Goal: Transaction & Acquisition: Subscribe to service/newsletter

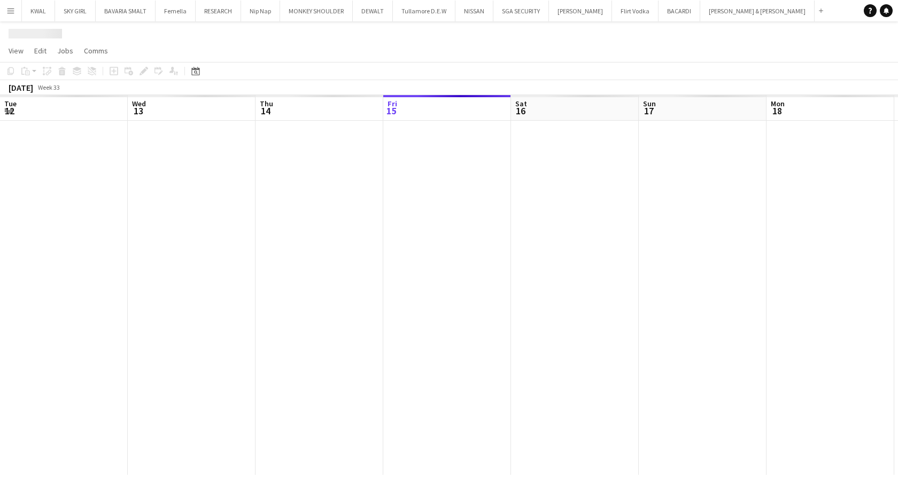
scroll to position [0, 256]
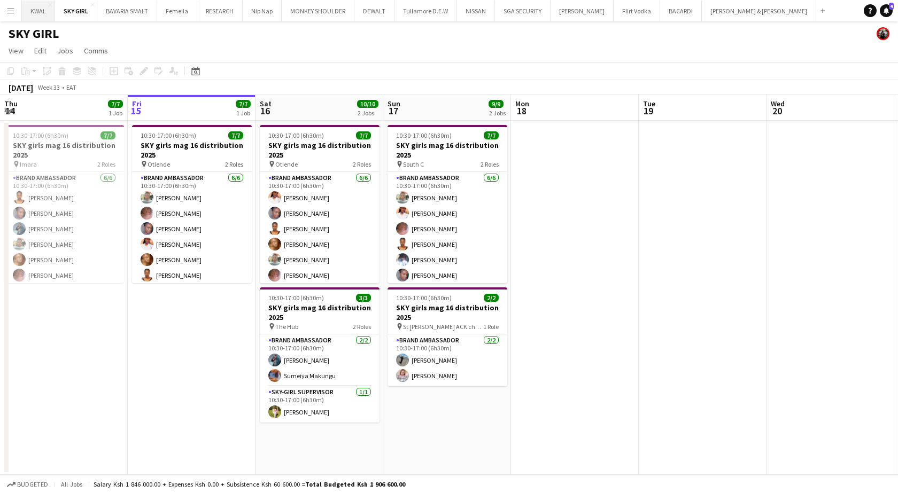
click at [31, 11] on button "KWAL Close" at bounding box center [38, 11] width 33 height 21
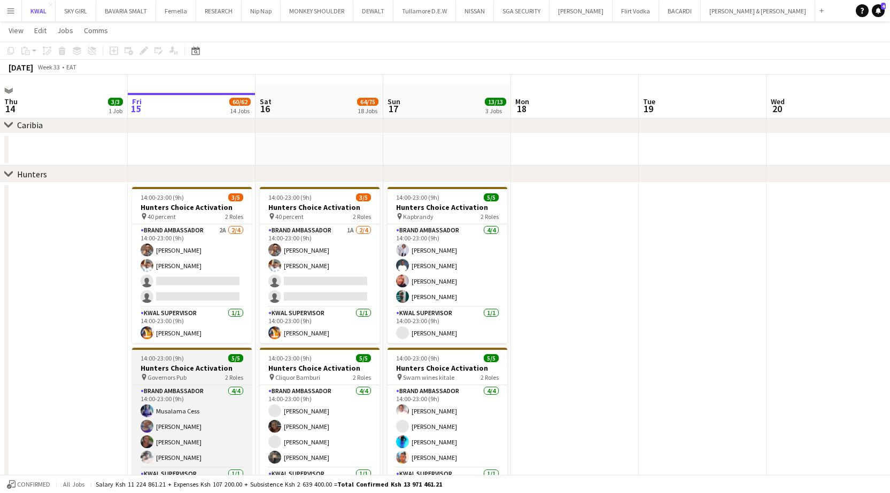
scroll to position [53, 0]
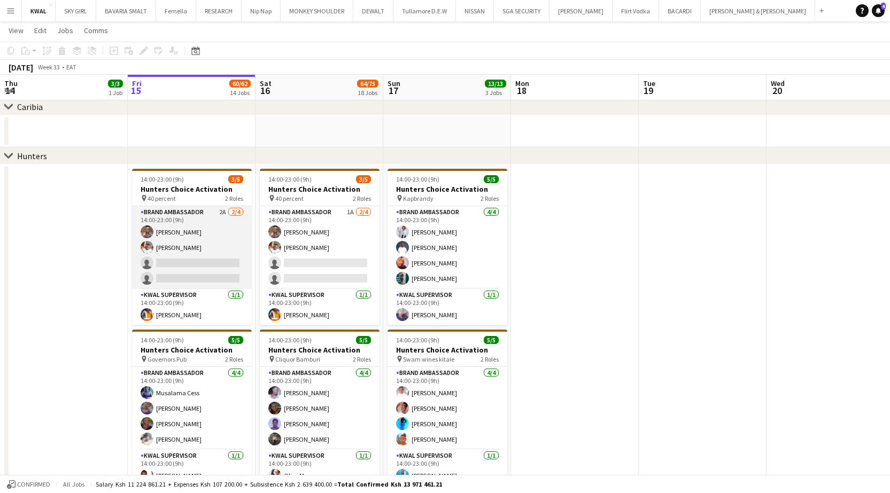
click at [150, 233] on app-user-avatar at bounding box center [147, 232] width 13 height 13
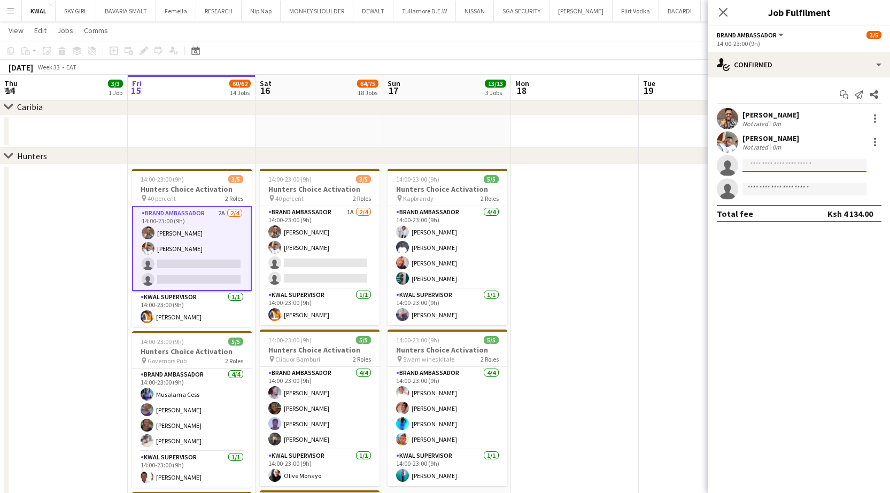
click at [772, 165] on input at bounding box center [804, 165] width 124 height 13
type input "****"
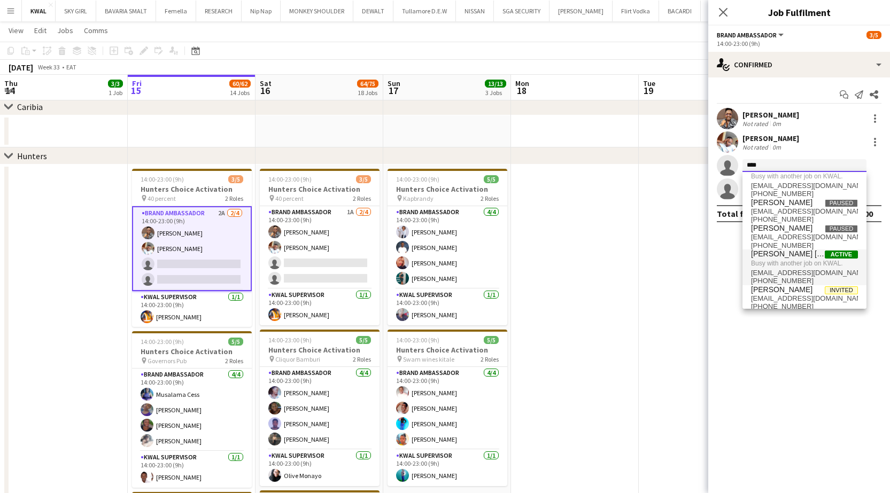
scroll to position [20, 0]
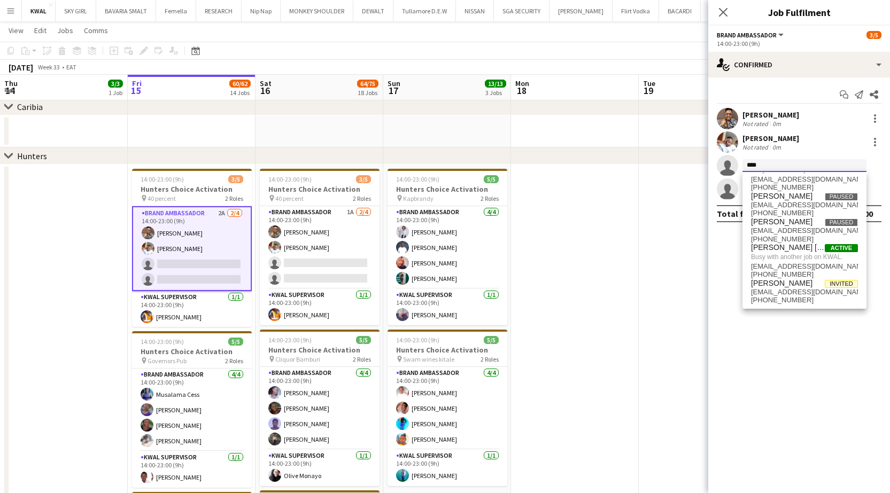
drag, startPoint x: 765, startPoint y: 169, endPoint x: 747, endPoint y: 164, distance: 19.6
click at [747, 164] on input "****" at bounding box center [804, 165] width 124 height 13
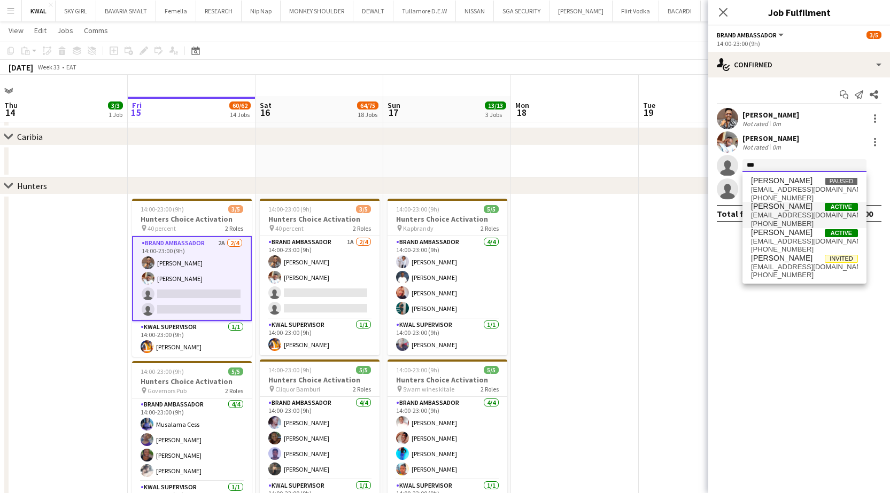
scroll to position [0, 0]
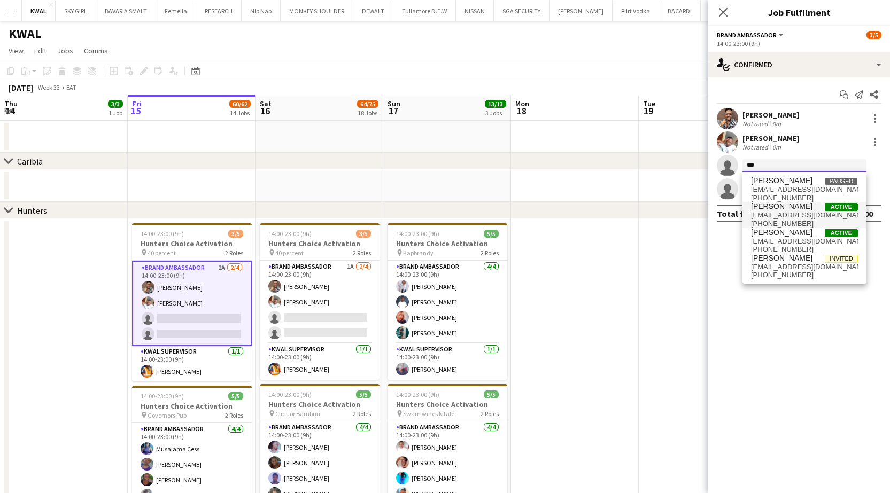
type input "***"
click at [795, 216] on span "zwairimu63@gmail.com" at bounding box center [804, 215] width 107 height 9
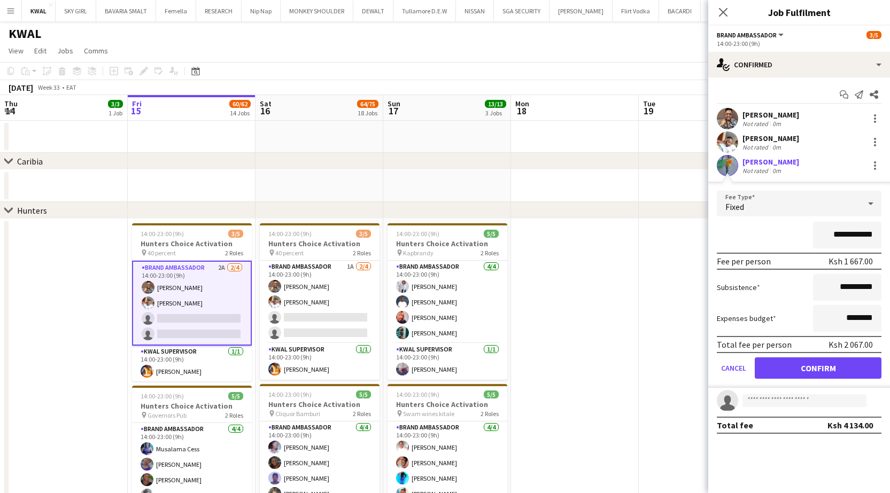
click at [732, 163] on app-user-avatar at bounding box center [727, 165] width 21 height 21
click at [732, 165] on app-user-avatar at bounding box center [727, 165] width 21 height 21
click at [731, 167] on app-user-avatar at bounding box center [727, 165] width 21 height 21
drag, startPoint x: 303, startPoint y: 187, endPoint x: 293, endPoint y: 191, distance: 11.0
click at [303, 187] on app-date-cell at bounding box center [320, 186] width 128 height 32
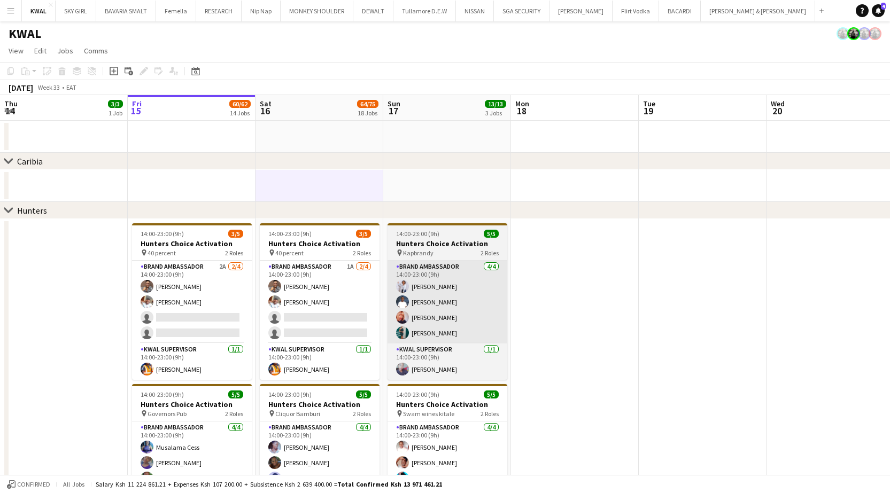
drag, startPoint x: 168, startPoint y: 319, endPoint x: 431, endPoint y: 281, distance: 265.2
click at [168, 319] on app-card-role "Brand Ambassador 2A 2/4 14:00-23:00 (9h) Vincent Gaturo Eunice Njuguna single-n…" at bounding box center [192, 302] width 120 height 83
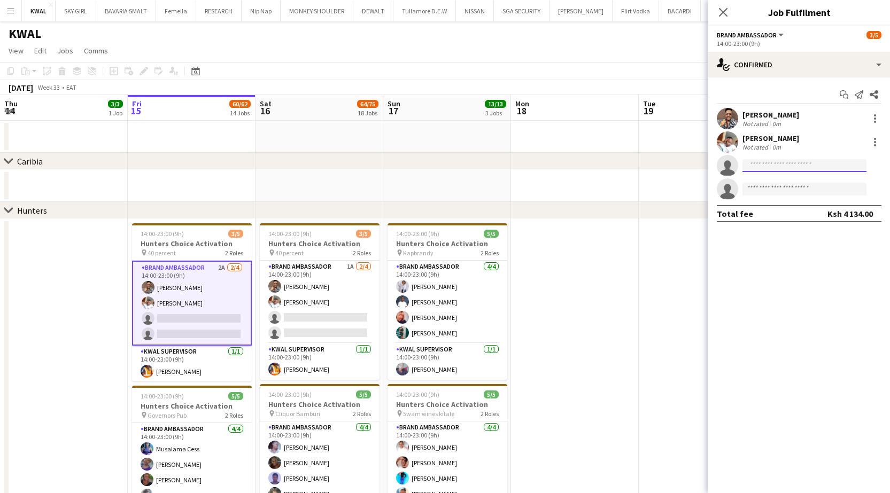
click at [767, 167] on input at bounding box center [804, 165] width 124 height 13
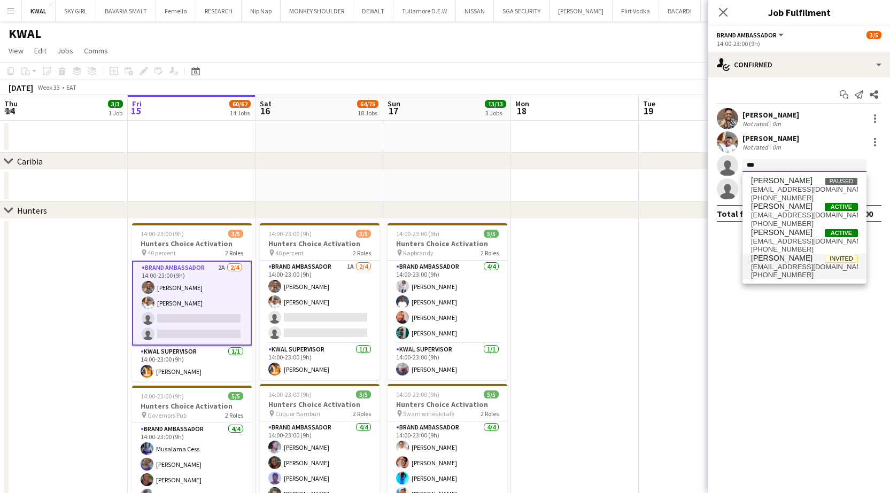
type input "***"
click at [776, 265] on span "zwairimu73@gmail.com" at bounding box center [804, 267] width 107 height 9
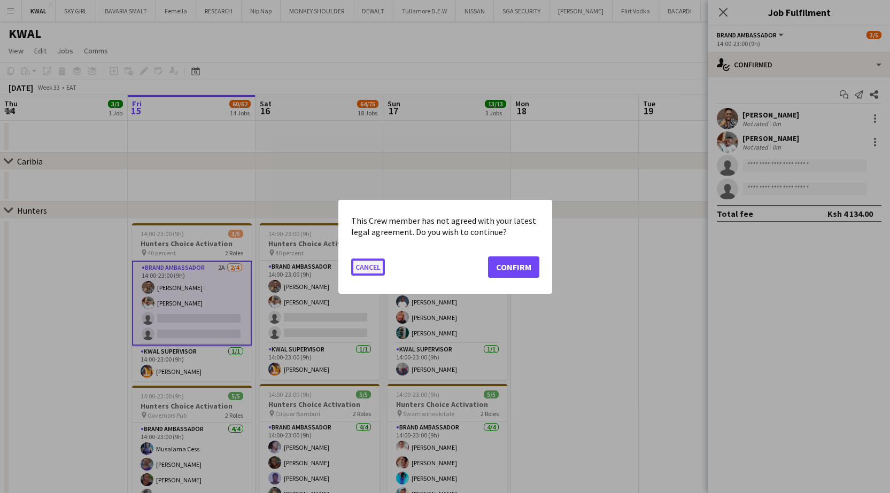
click at [371, 269] on button "Cancel" at bounding box center [368, 266] width 34 height 17
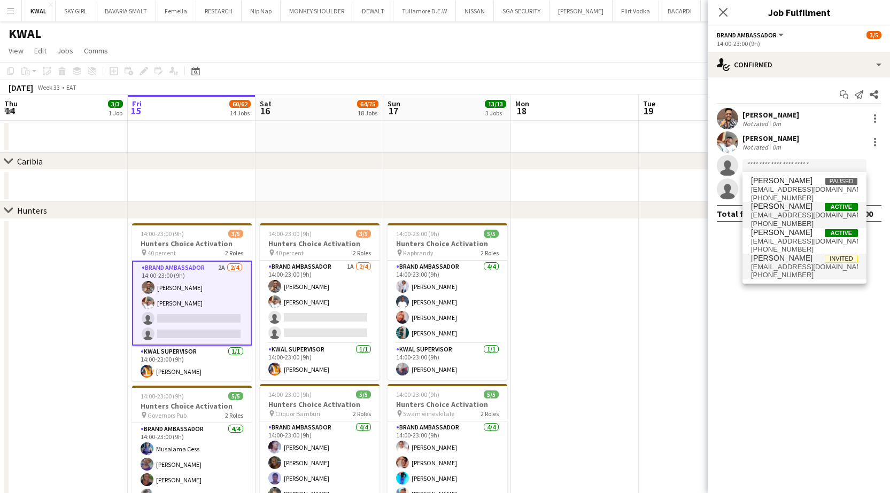
click at [773, 212] on span "zwairimu63@gmail.com" at bounding box center [804, 215] width 107 height 9
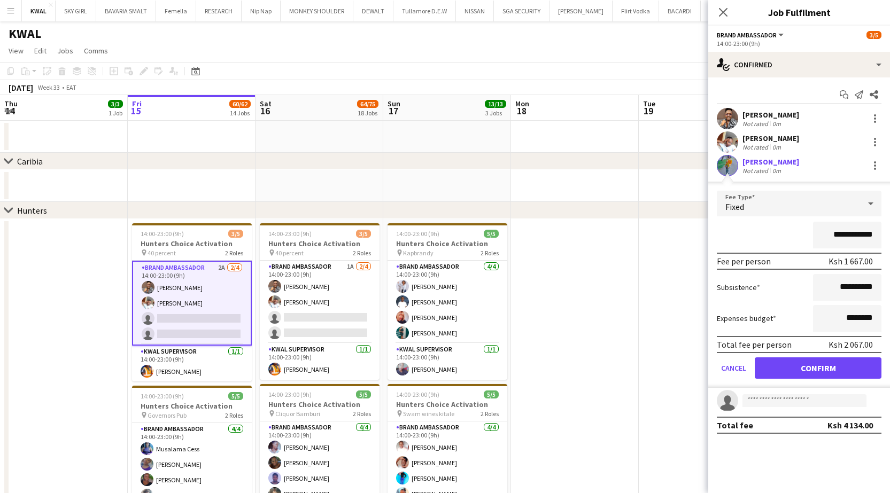
click at [719, 165] on app-user-avatar at bounding box center [727, 165] width 21 height 21
click at [826, 361] on button "Confirm" at bounding box center [818, 368] width 127 height 21
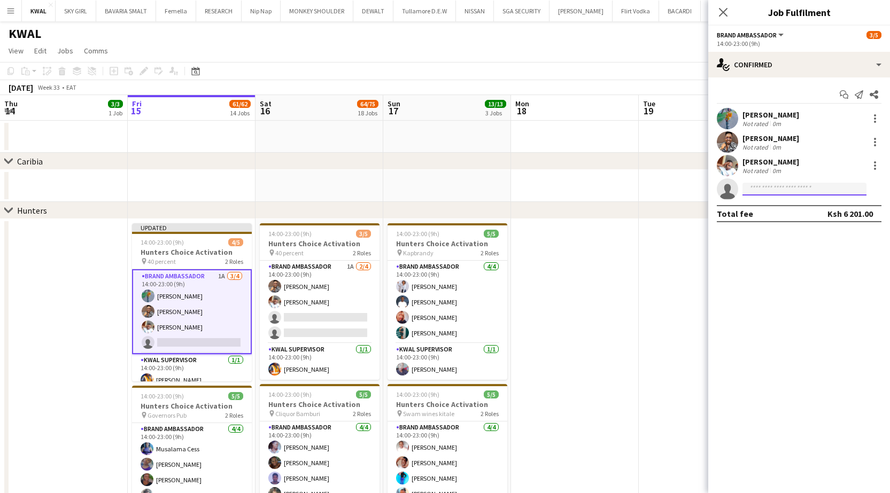
click at [765, 192] on input at bounding box center [804, 189] width 124 height 13
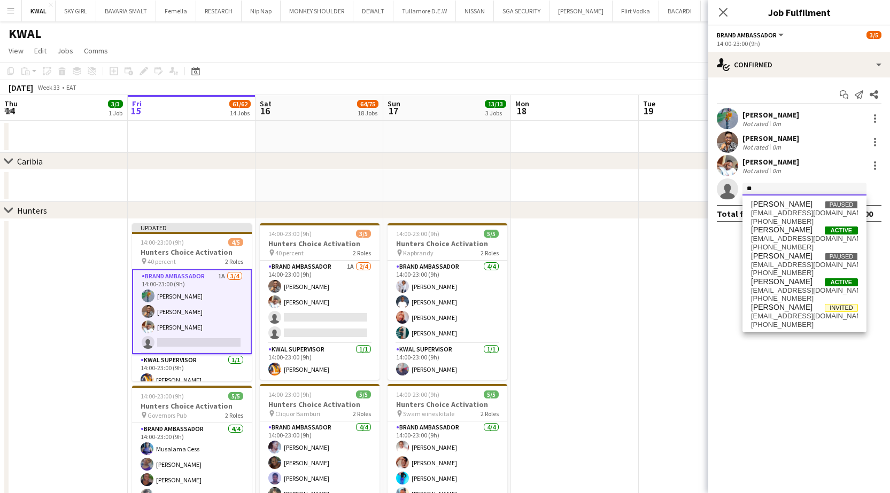
type input "*"
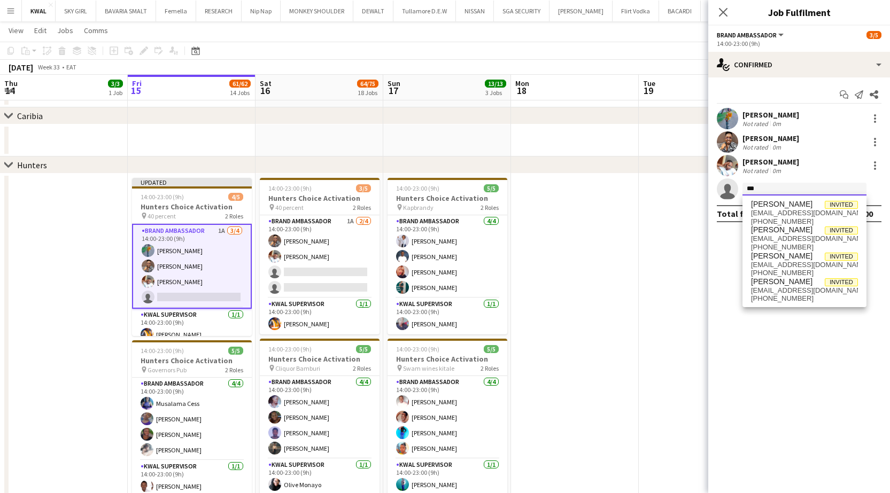
scroll to position [53, 0]
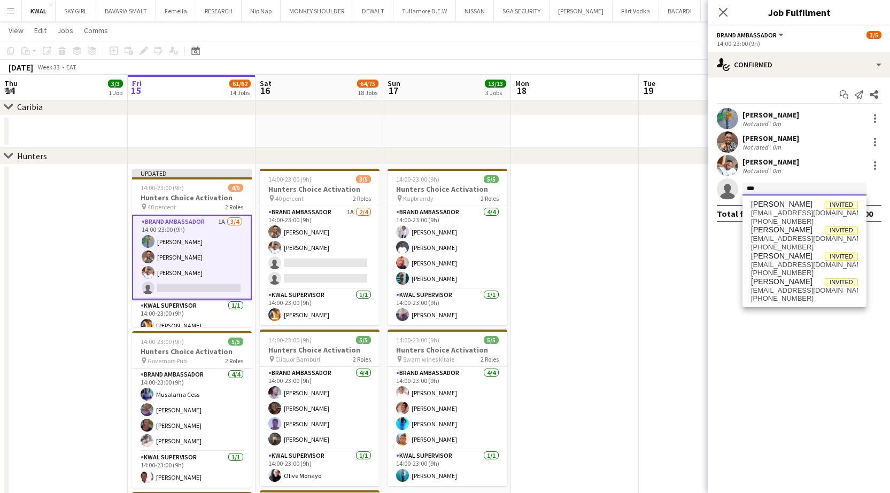
drag, startPoint x: 762, startPoint y: 189, endPoint x: 740, endPoint y: 186, distance: 22.1
click at [736, 186] on app-invite-slot "single-neutral-actions ***" at bounding box center [799, 189] width 182 height 21
type input "*"
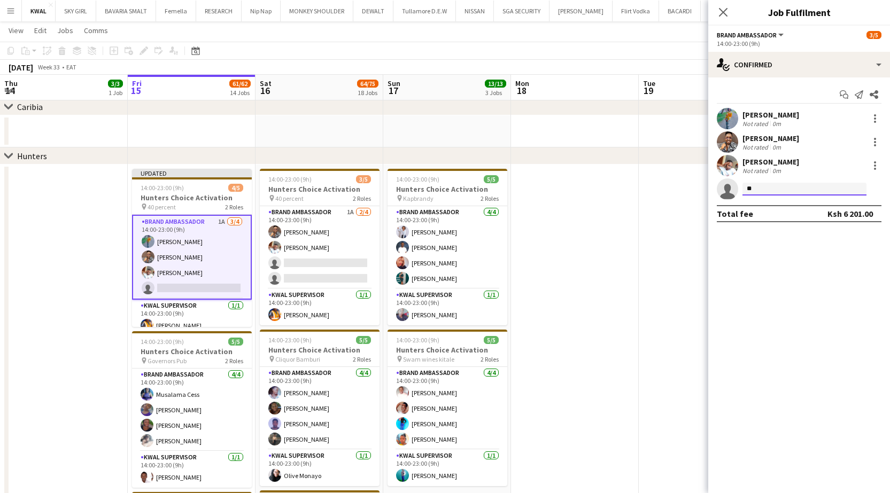
type input "*"
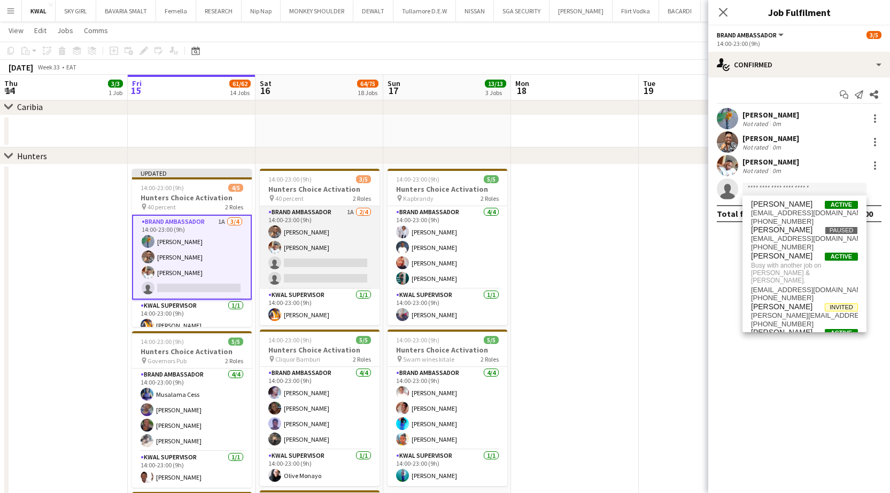
click at [334, 267] on app-card-role "Brand Ambassador 1A 2/4 14:00-23:00 (9h) Vincent Gaturo Eunice Njuguna single-n…" at bounding box center [320, 247] width 120 height 83
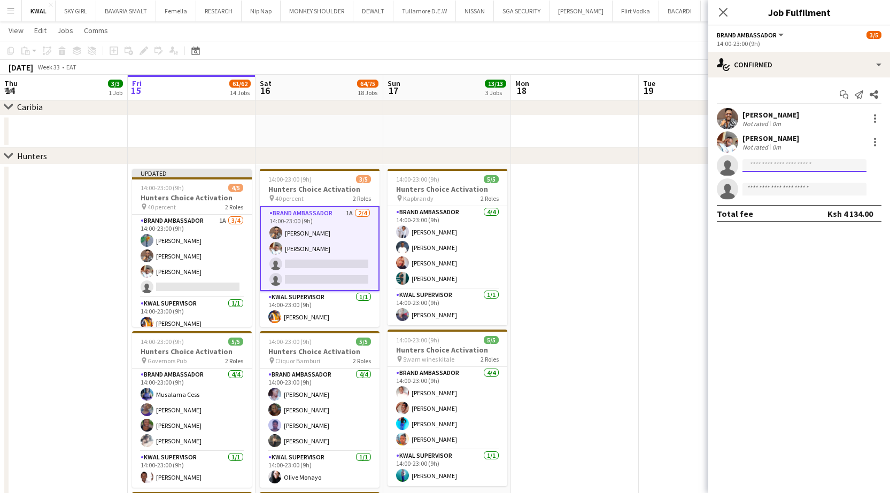
click at [772, 166] on input at bounding box center [804, 165] width 124 height 13
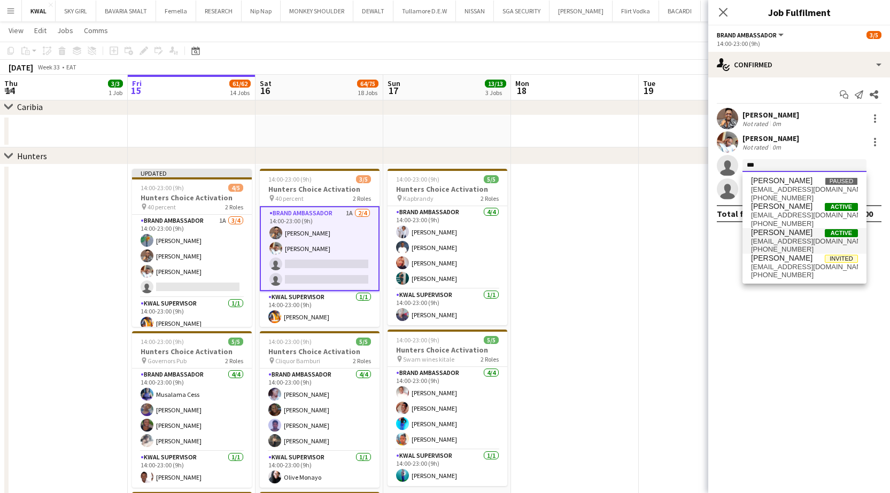
type input "***"
click at [782, 237] on span "zipporahsimiyu69@gmail.com" at bounding box center [804, 241] width 107 height 9
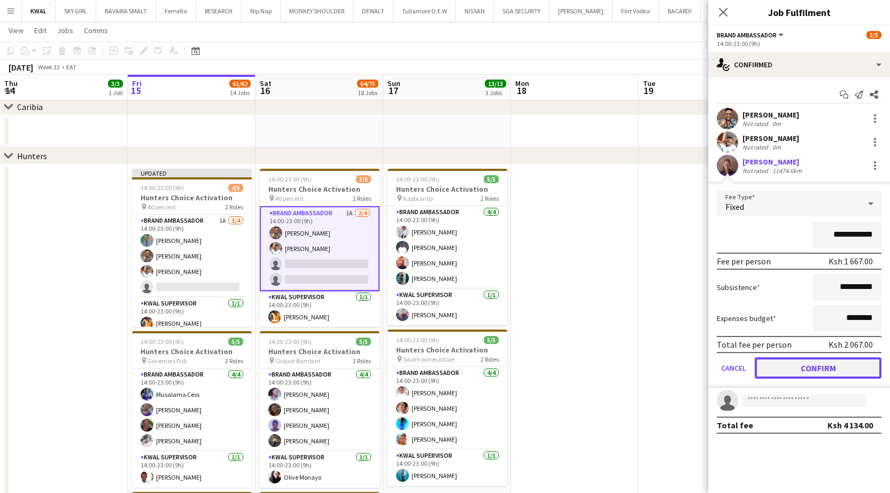
click at [802, 365] on button "Confirm" at bounding box center [818, 368] width 127 height 21
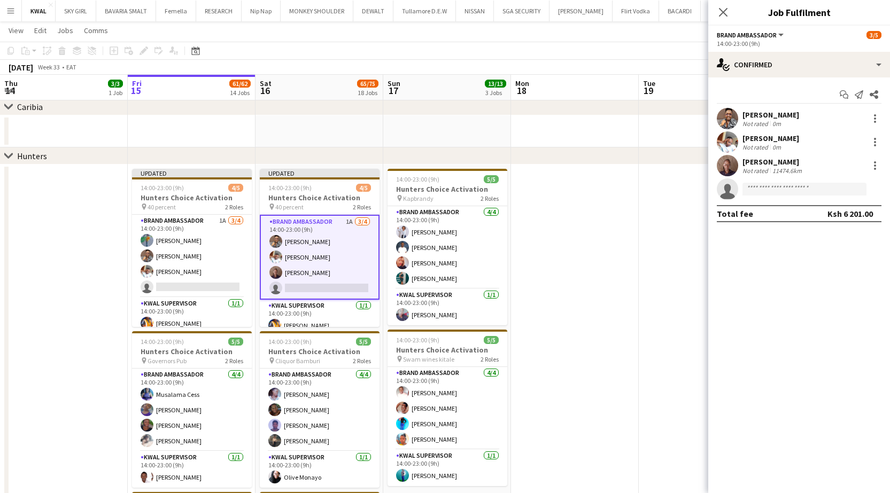
scroll to position [9, 0]
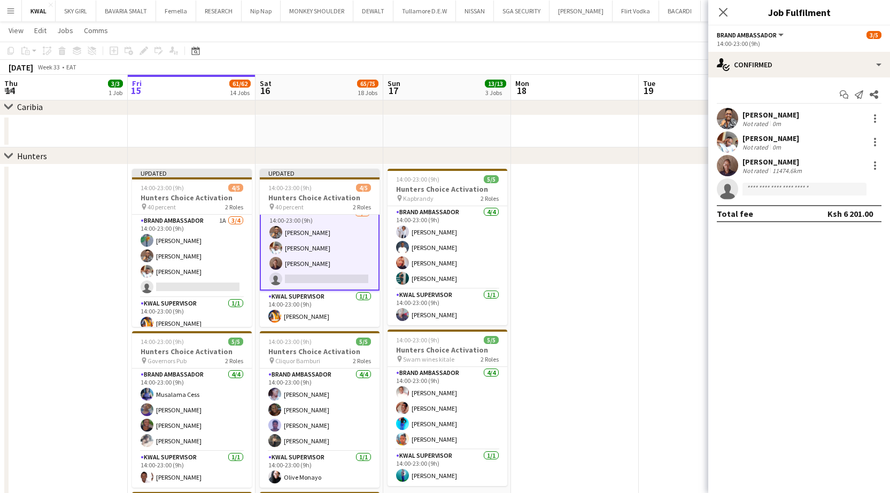
click at [10, 157] on icon at bounding box center [8, 155] width 8 height 4
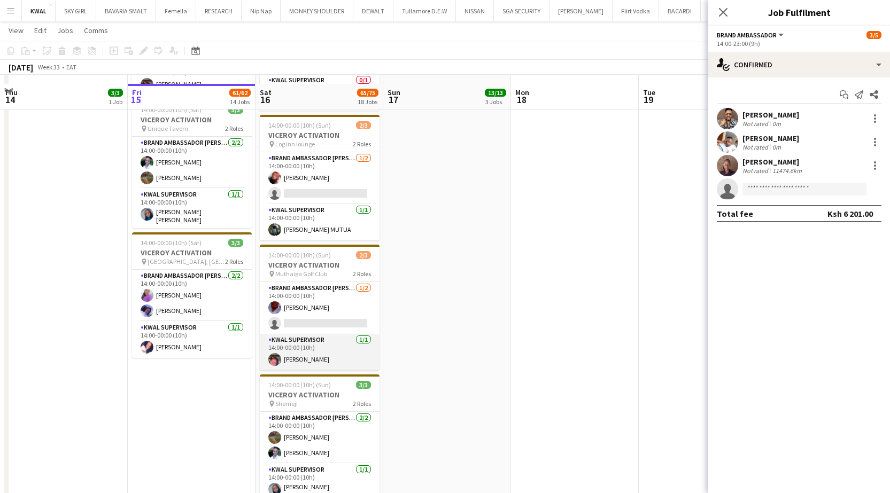
scroll to position [641, 0]
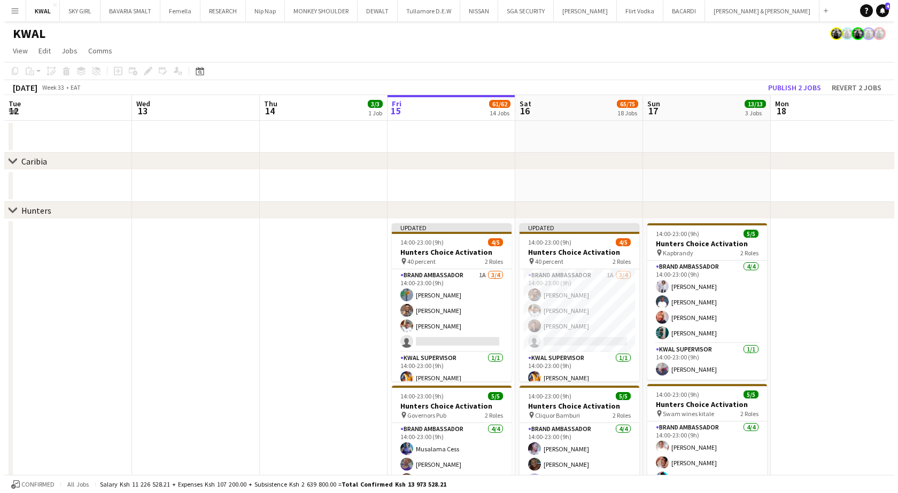
scroll to position [0, 256]
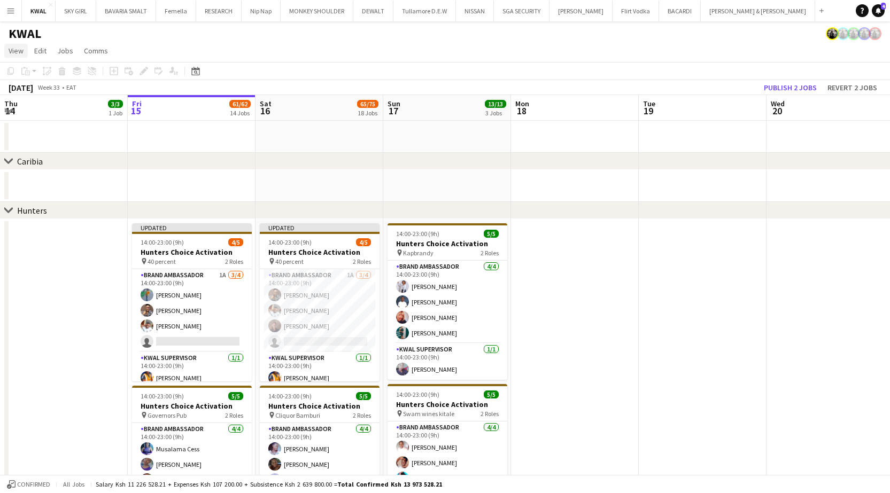
click at [10, 53] on span "View" at bounding box center [16, 51] width 15 height 10
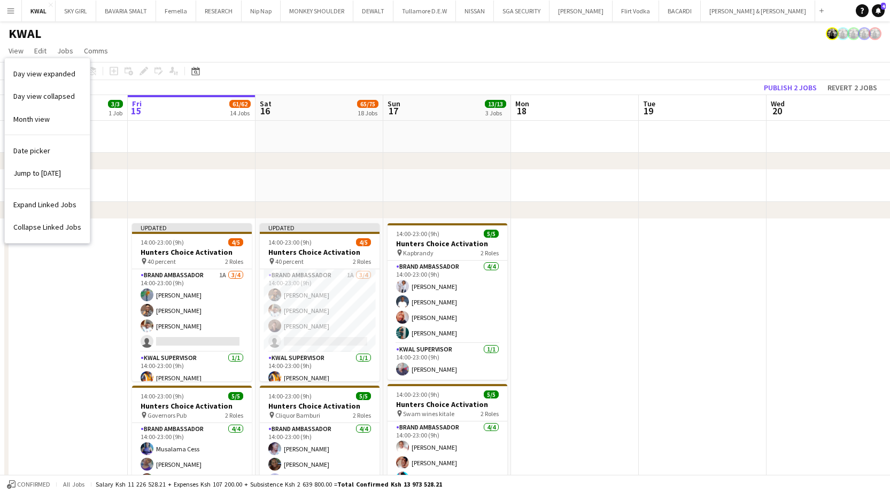
click at [12, 18] on button "Menu" at bounding box center [10, 10] width 21 height 21
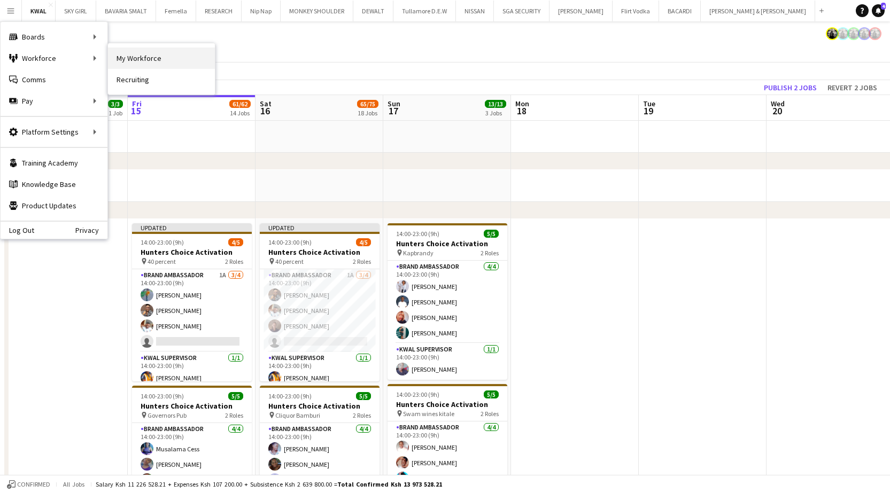
click at [127, 61] on link "My Workforce" at bounding box center [161, 58] width 107 height 21
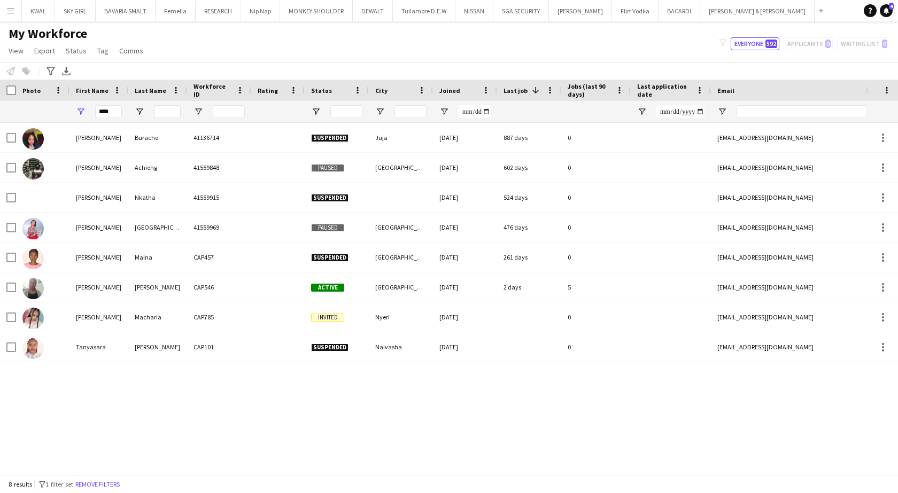
click at [16, 19] on button "Menu" at bounding box center [10, 10] width 21 height 21
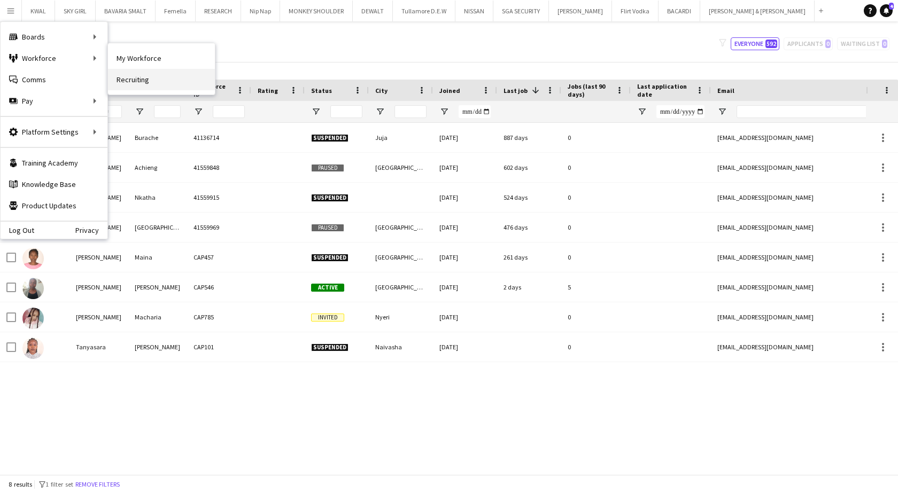
click at [128, 84] on link "Recruiting" at bounding box center [161, 79] width 107 height 21
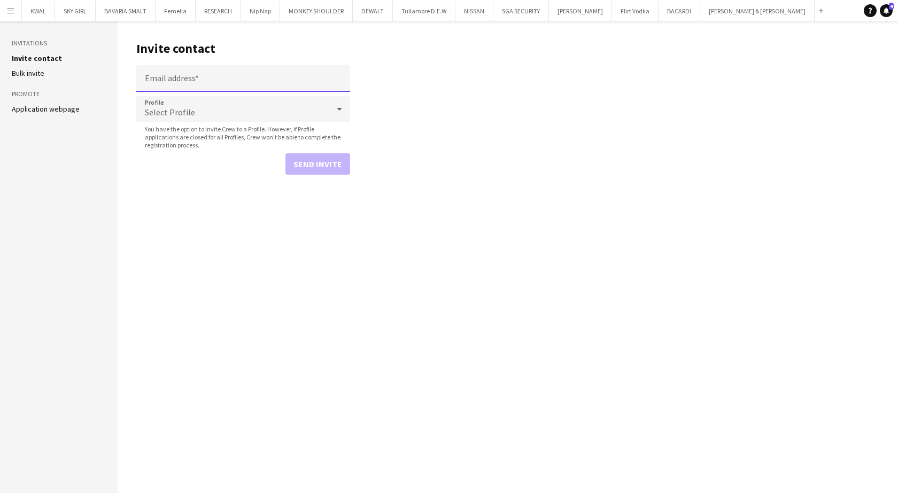
click at [185, 77] on input "Email address" at bounding box center [243, 78] width 214 height 27
type input "**********"
click at [308, 171] on button "Send invite" at bounding box center [317, 163] width 65 height 21
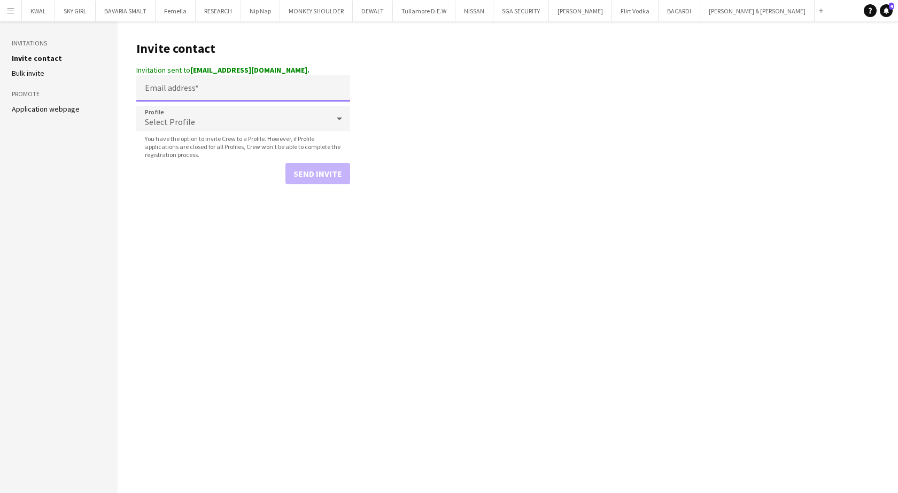
click at [239, 90] on input "Email address" at bounding box center [243, 88] width 214 height 27
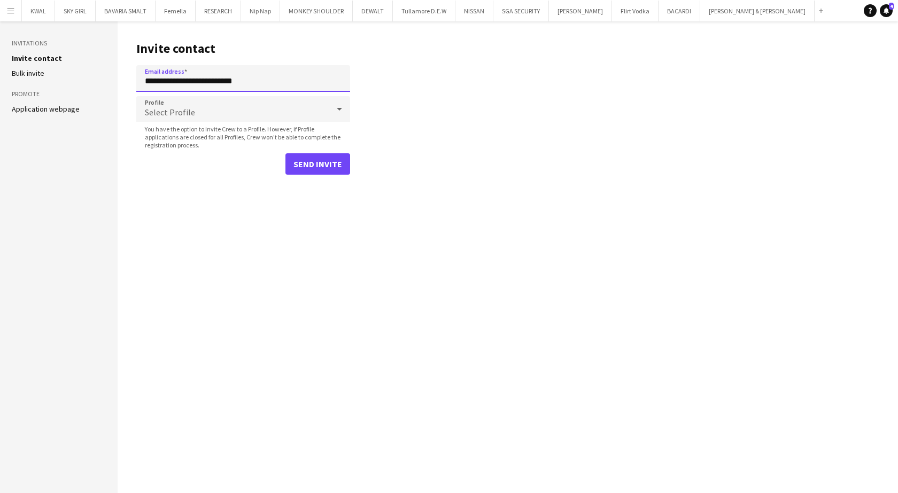
type input "**********"
click at [301, 169] on button "Send invite" at bounding box center [317, 163] width 65 height 21
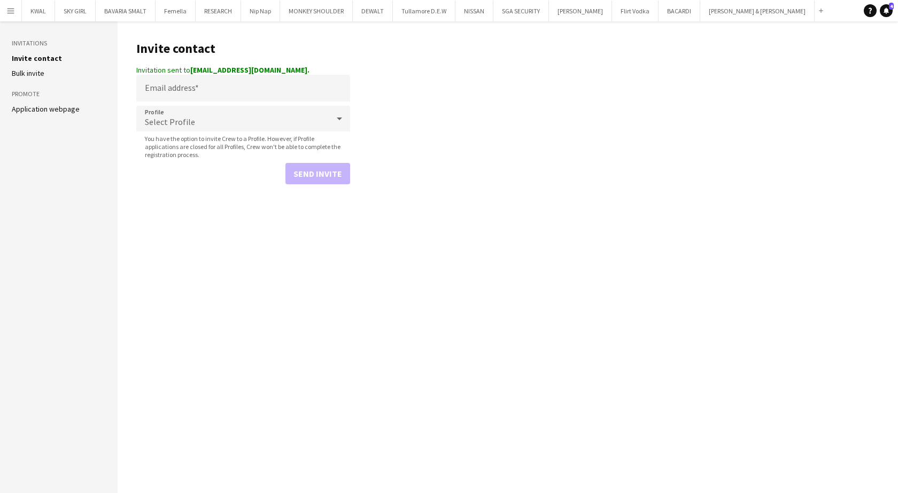
click at [7, 11] on app-icon "Menu" at bounding box center [10, 10] width 9 height 9
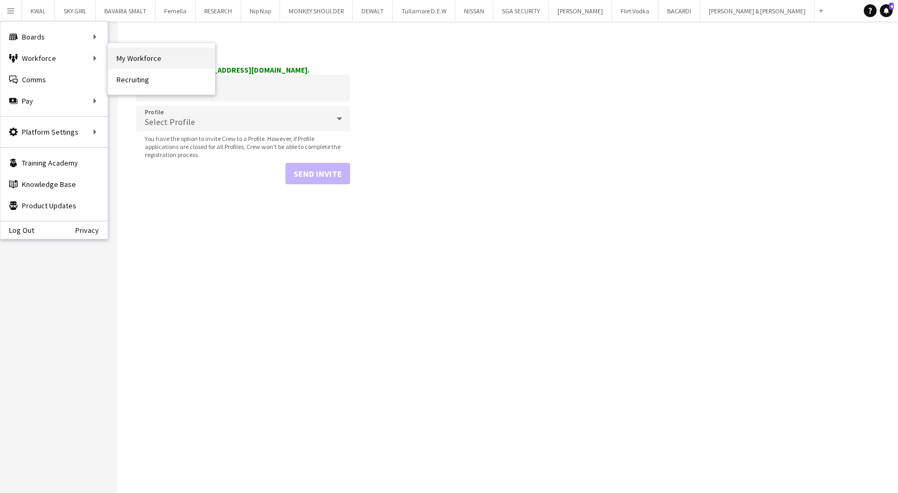
click at [132, 61] on link "My Workforce" at bounding box center [161, 58] width 107 height 21
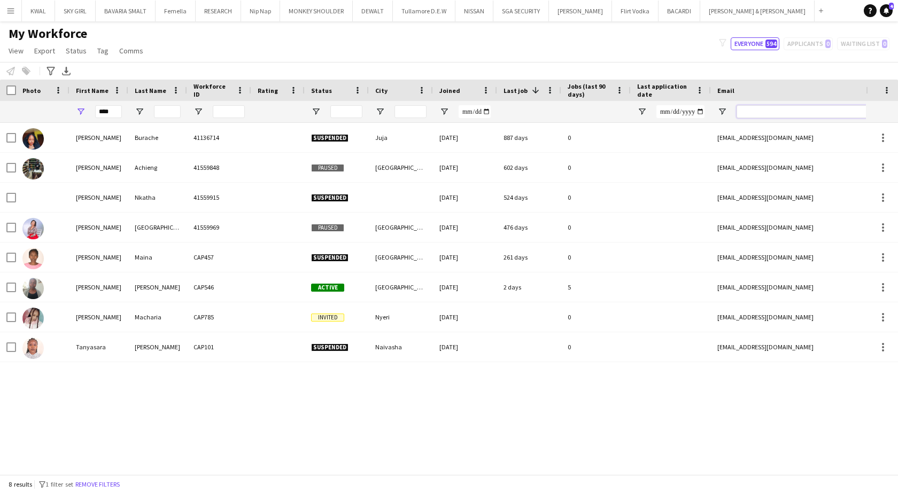
click at [783, 114] on input "Email Filter Input" at bounding box center [828, 111] width 182 height 13
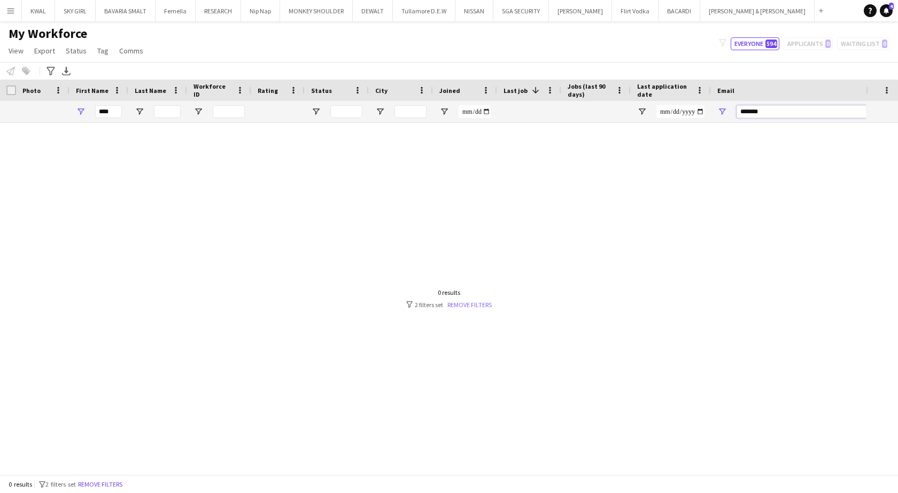
type input "*******"
click at [466, 304] on link "Remove filters" at bounding box center [469, 305] width 44 height 8
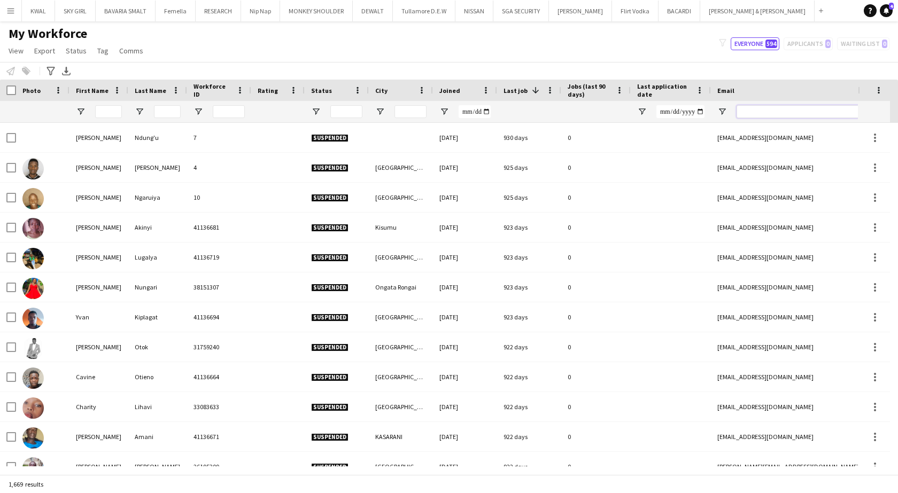
click at [754, 115] on input "Email Filter Input" at bounding box center [828, 111] width 182 height 13
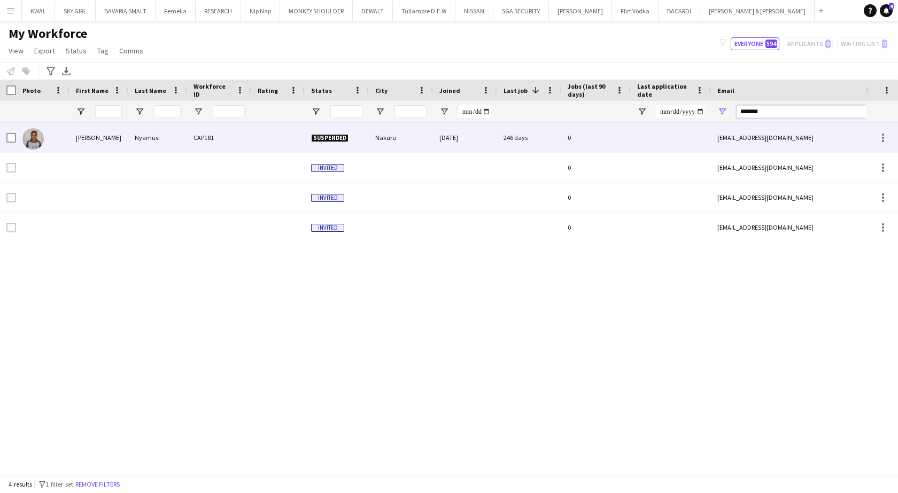
type input "*******"
click at [203, 142] on div "CAP181" at bounding box center [219, 137] width 64 height 29
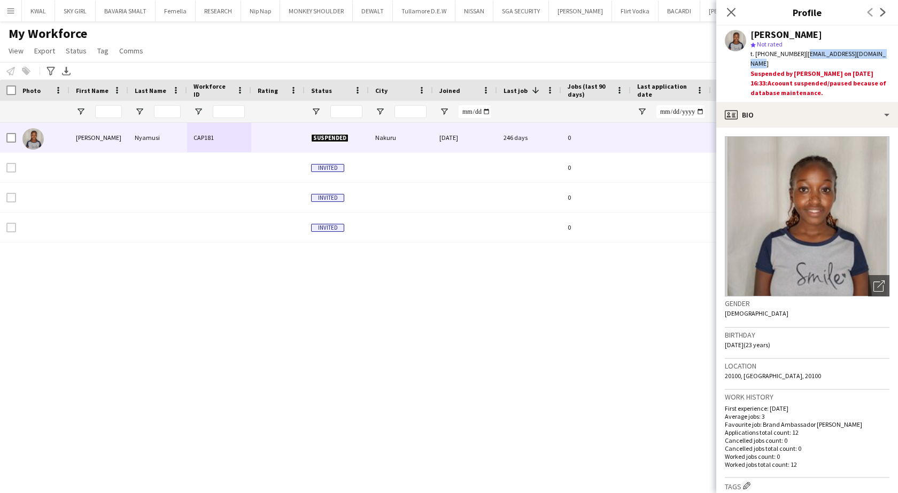
drag, startPoint x: 801, startPoint y: 56, endPoint x: 893, endPoint y: 52, distance: 92.0
click at [893, 52] on div "[PERSON_NAME] star Not rated t. [PHONE_NUMBER] | [EMAIL_ADDRESS][DOMAIN_NAME] S…" at bounding box center [807, 64] width 182 height 76
copy span "[EMAIL_ADDRESS][DOMAIN_NAME]"
click at [8, 13] on app-icon "Menu" at bounding box center [10, 10] width 9 height 9
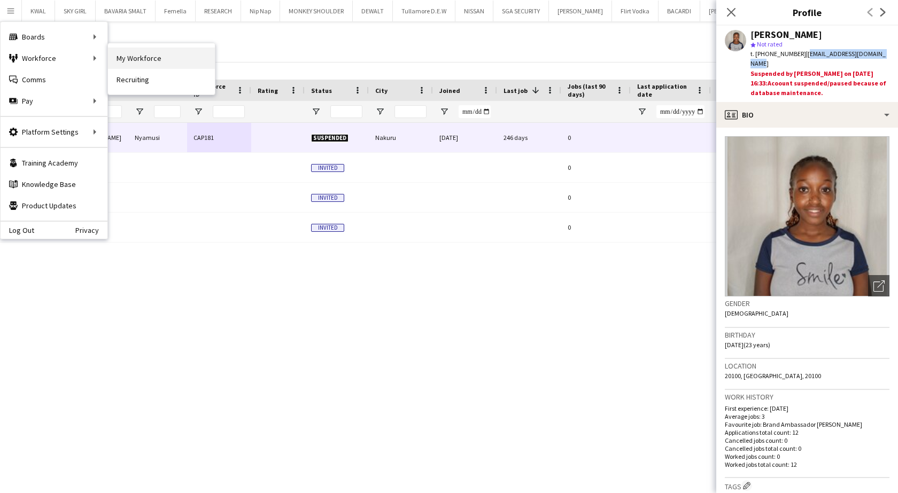
click at [151, 65] on link "My Workforce" at bounding box center [161, 58] width 107 height 21
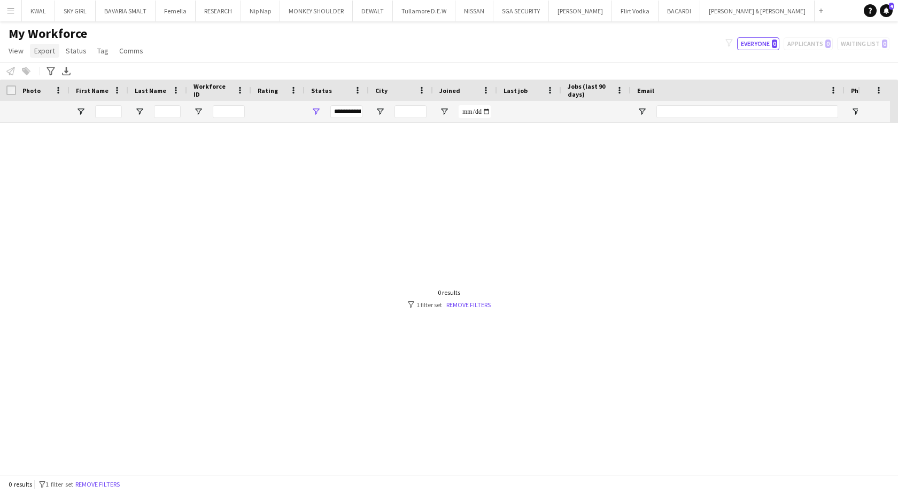
type input "*******"
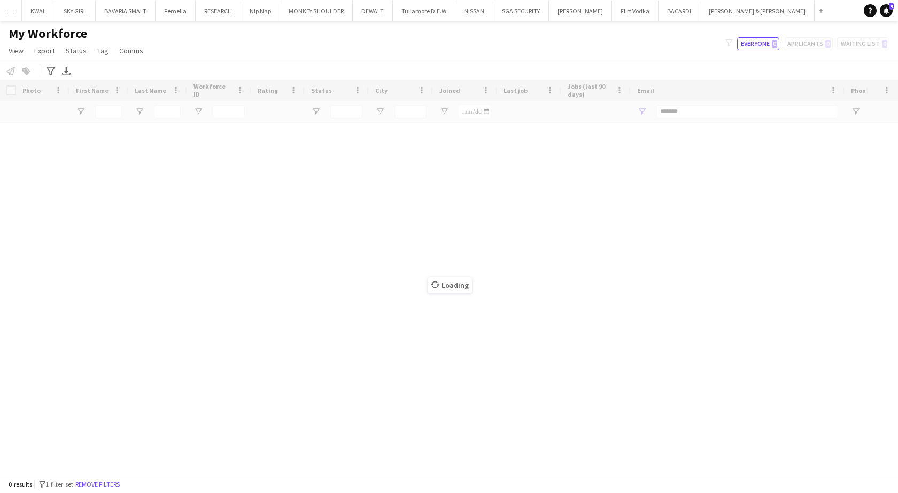
click at [13, 13] on app-icon "Menu" at bounding box center [10, 10] width 9 height 9
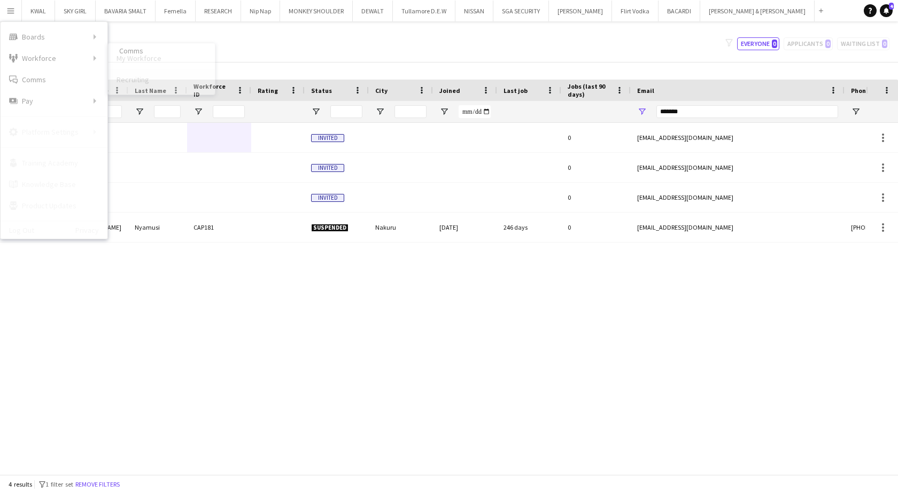
click at [152, 81] on link "Recruiting" at bounding box center [161, 79] width 107 height 21
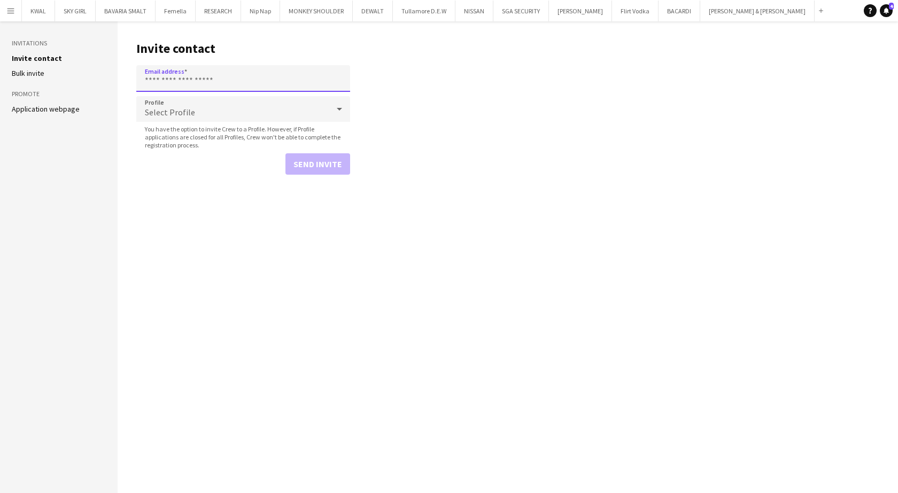
click at [183, 80] on input "Email address" at bounding box center [243, 78] width 214 height 27
paste input "**********"
type input "**********"
click at [330, 157] on button "Send invite" at bounding box center [317, 163] width 65 height 21
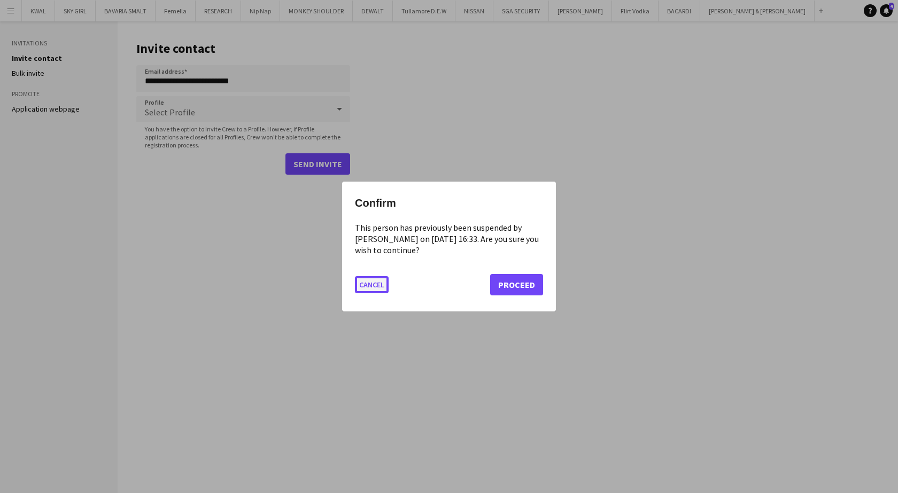
drag, startPoint x: 368, startPoint y: 283, endPoint x: 363, endPoint y: 275, distance: 9.2
click at [368, 282] on button "Cancel" at bounding box center [372, 284] width 34 height 17
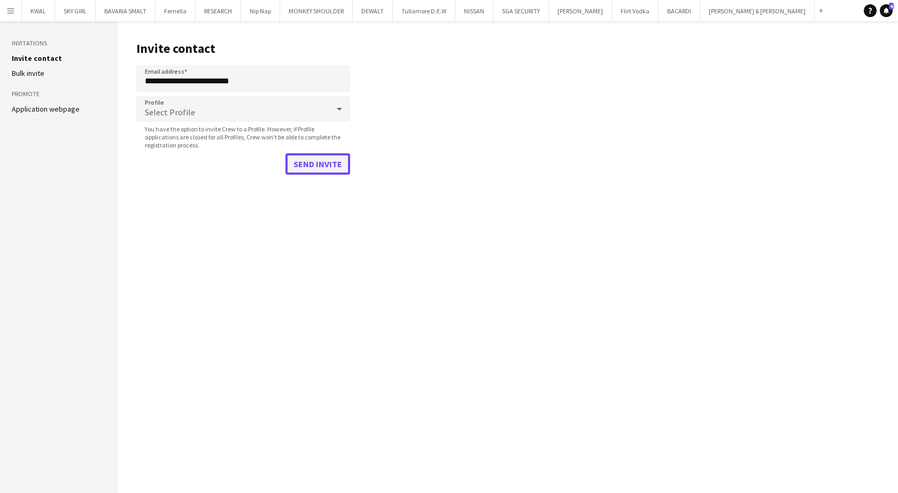
click at [319, 167] on button "Send invite" at bounding box center [317, 163] width 65 height 21
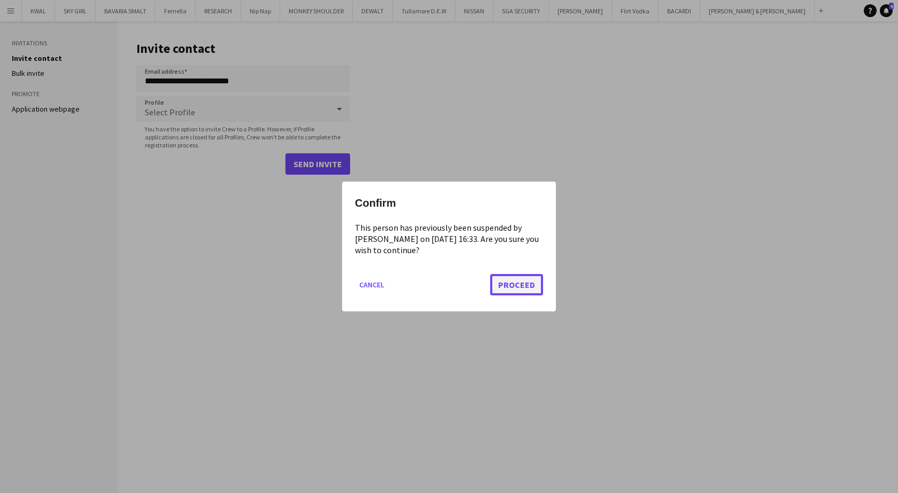
click at [513, 287] on button "Proceed" at bounding box center [516, 284] width 53 height 21
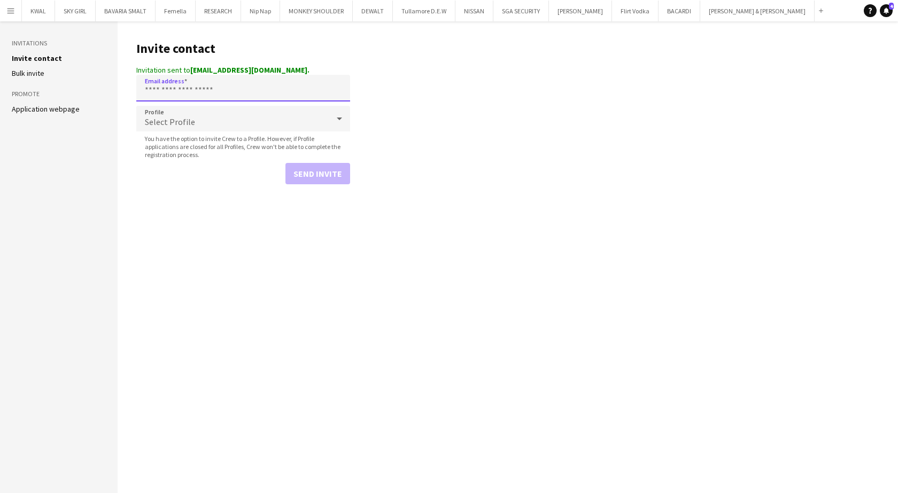
click at [222, 88] on input "Email address" at bounding box center [243, 88] width 214 height 27
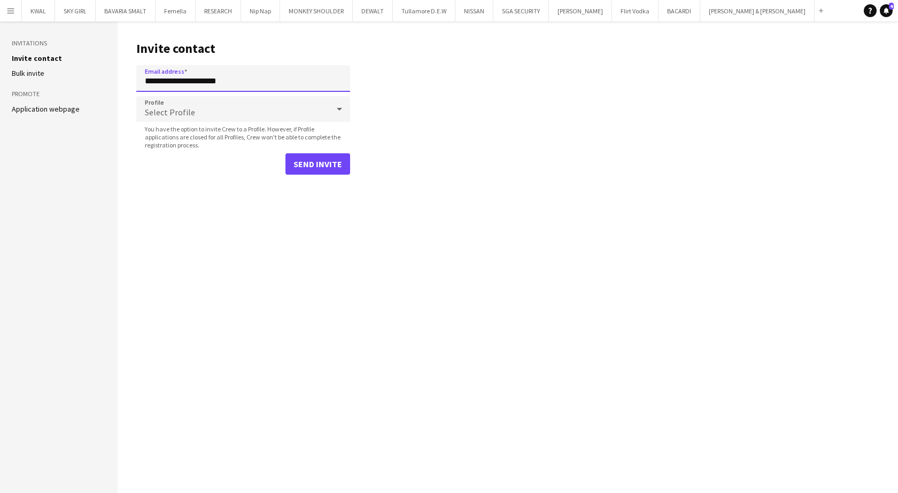
type input "**********"
click at [285, 153] on button "Send invite" at bounding box center [317, 163] width 65 height 21
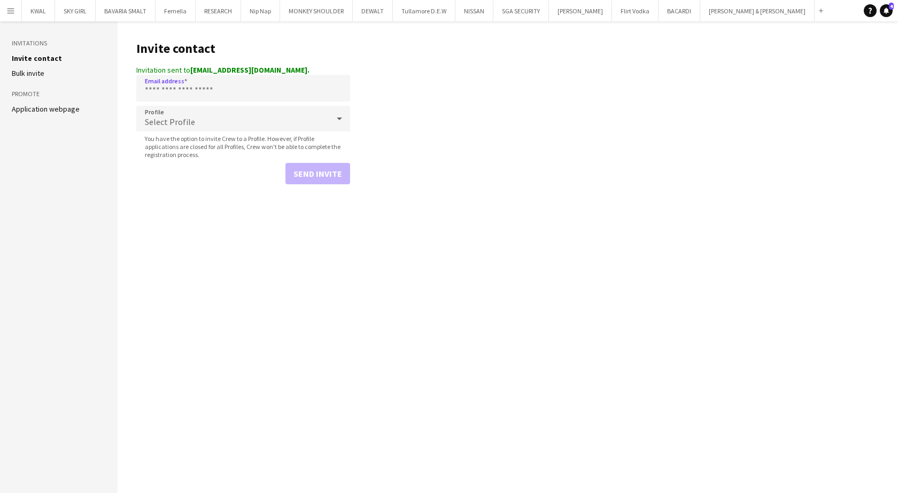
click at [806, 493] on html "Menu Boards Boards Boards All jobs Status Workforce Workforce My Workforce Recr…" at bounding box center [449, 246] width 898 height 493
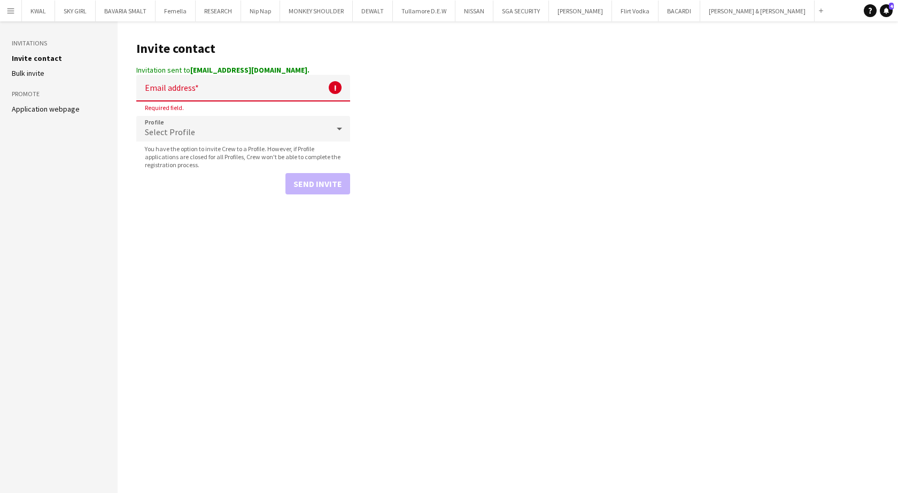
drag, startPoint x: 865, startPoint y: 483, endPoint x: 0, endPoint y: 514, distance: 866.0
